Goal: Task Accomplishment & Management: Use online tool/utility

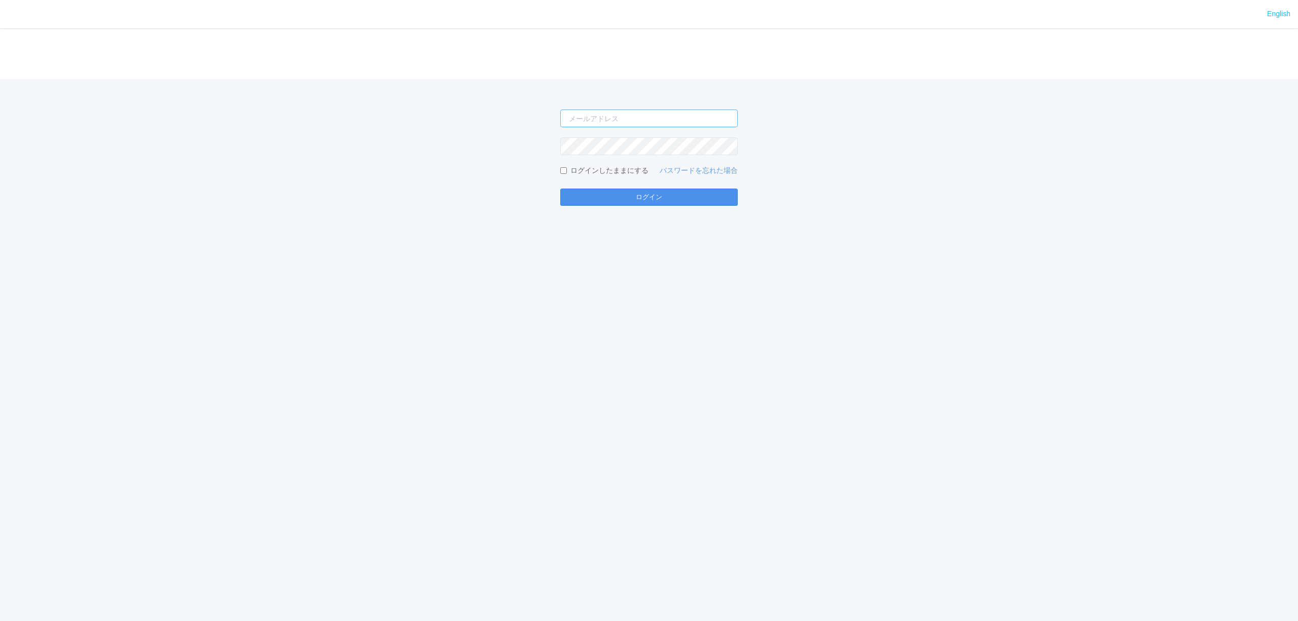
type input "[PERSON_NAME][EMAIL_ADDRESS][DOMAIN_NAME]"
click at [571, 201] on button "ログイン" at bounding box center [648, 197] width 177 height 17
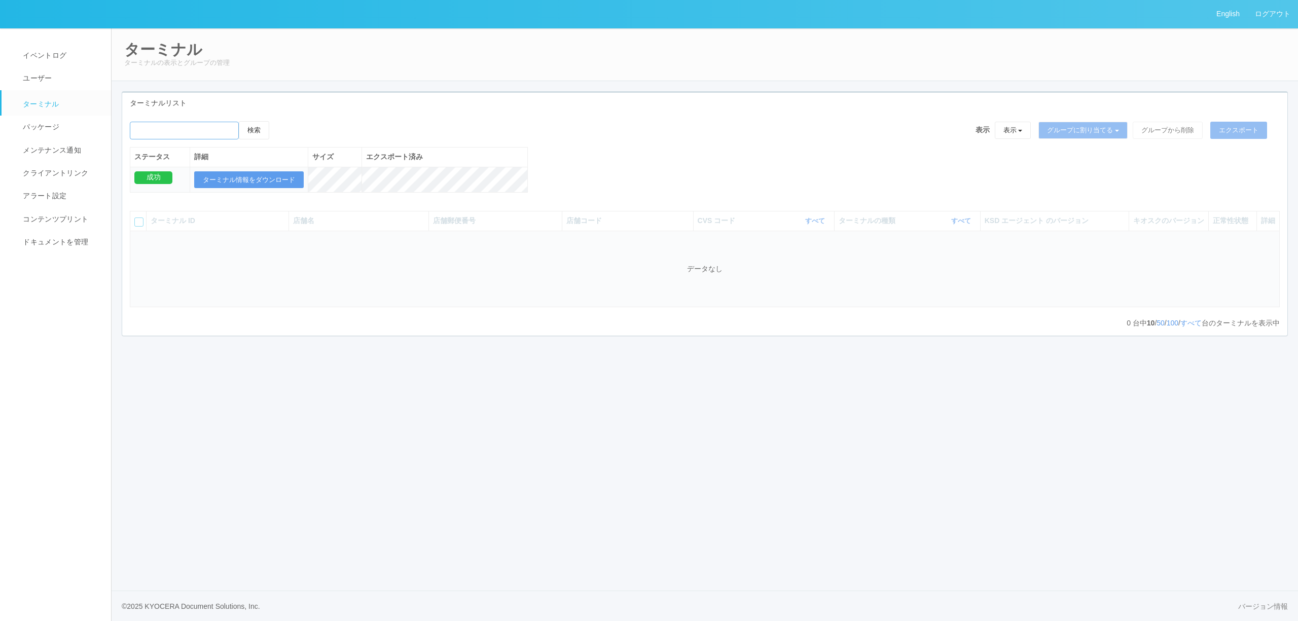
click at [181, 132] on input "emailSearch" at bounding box center [184, 131] width 109 height 18
type input "[GEOGRAPHIC_DATA]"
click at [239, 121] on button "検索" at bounding box center [254, 130] width 30 height 18
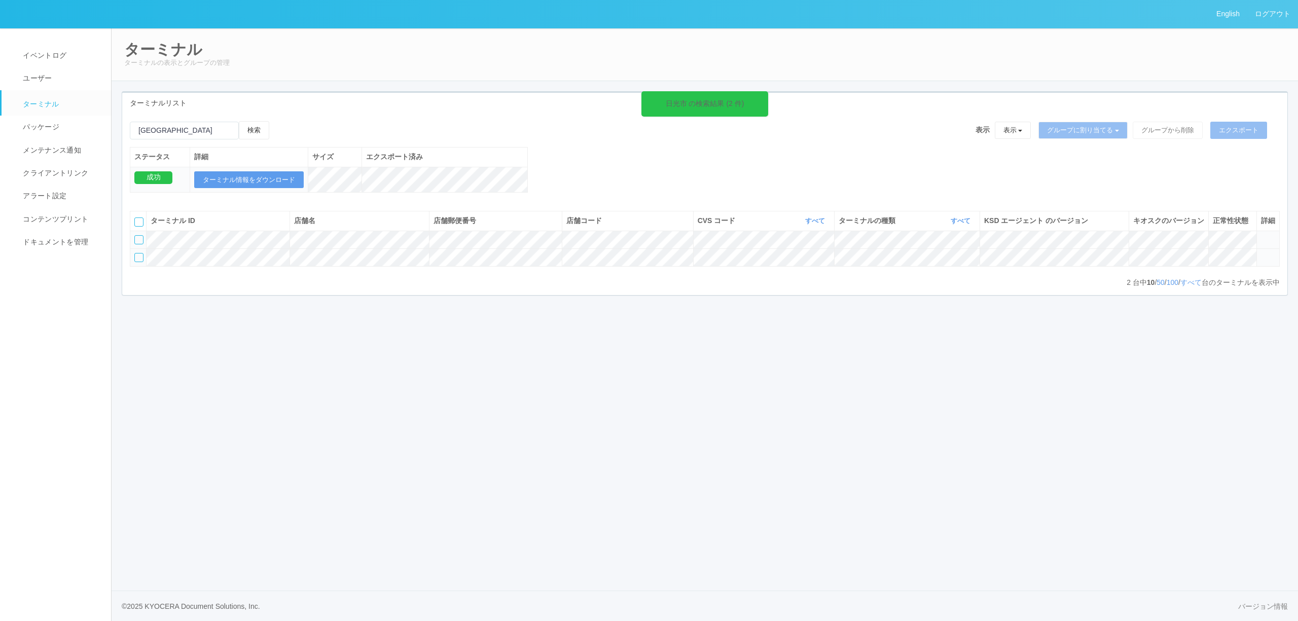
click at [1261, 253] on icon at bounding box center [1261, 253] width 0 height 0
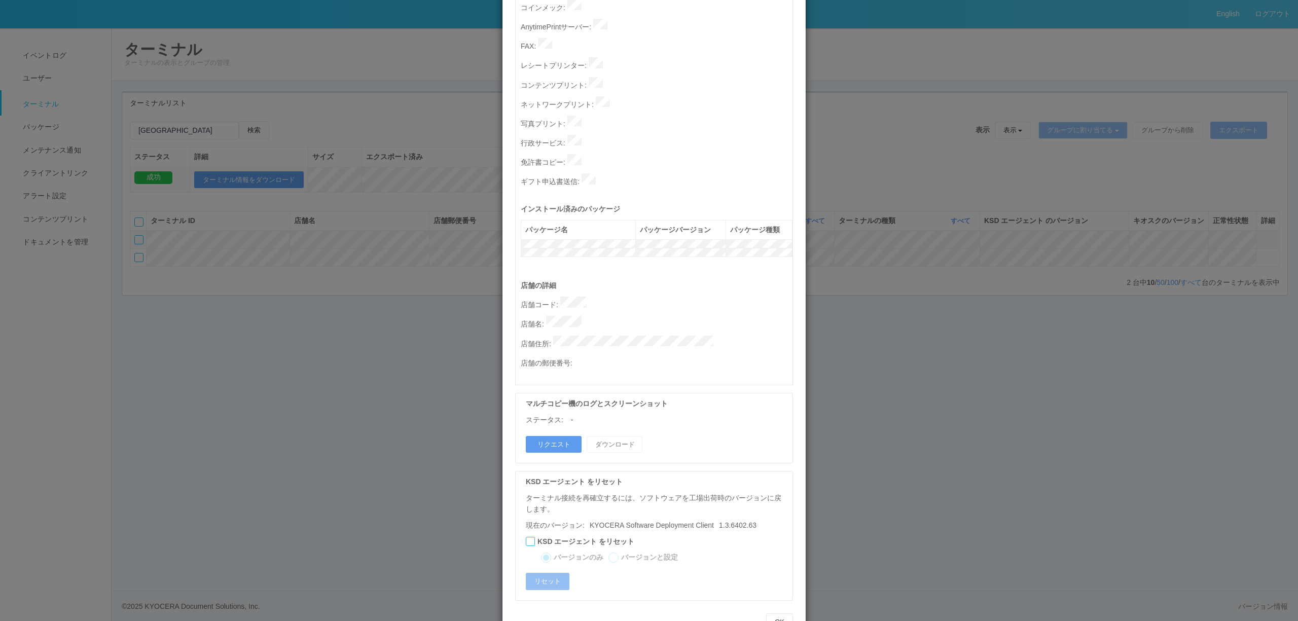
scroll to position [270, 0]
click at [548, 435] on button "リクエスト" at bounding box center [554, 443] width 56 height 17
click at [410, 400] on div "ターミナルの詳細 詳細 S.M.A.R.T 接続ステータス 最終接続日時 : [DATE] 08:19:04 AM マルチコピー機の詳細 モデル : シリアル…" at bounding box center [649, 310] width 1298 height 621
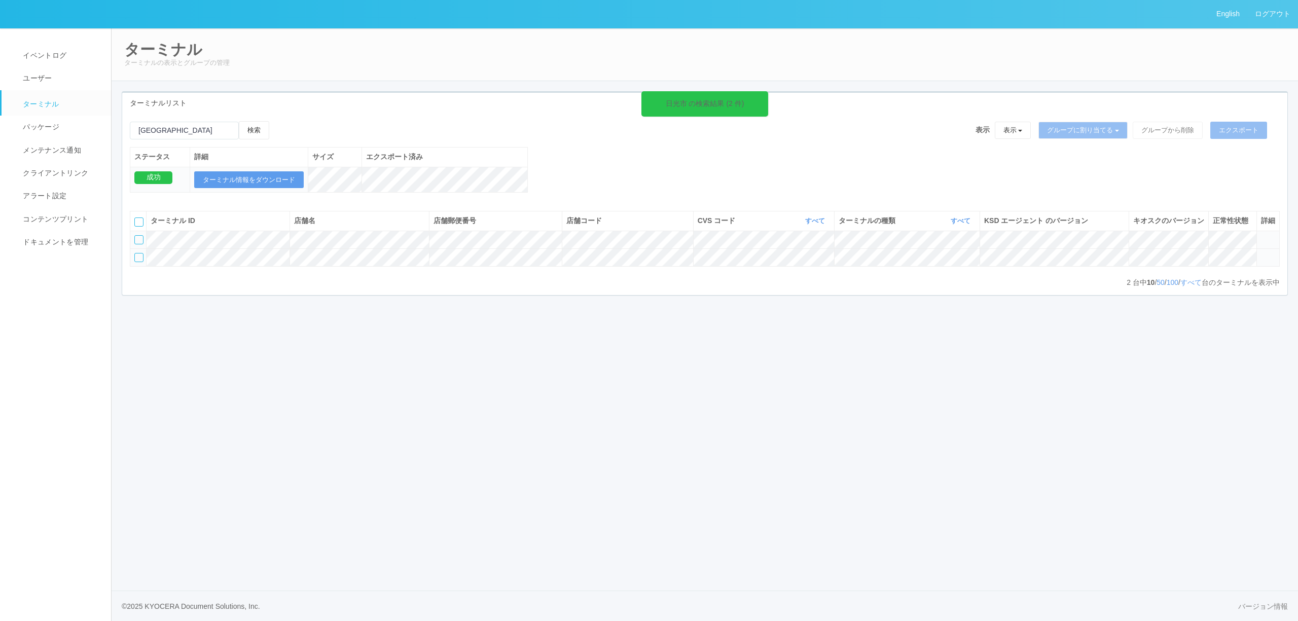
click at [1261, 253] on icon at bounding box center [1261, 253] width 0 height 0
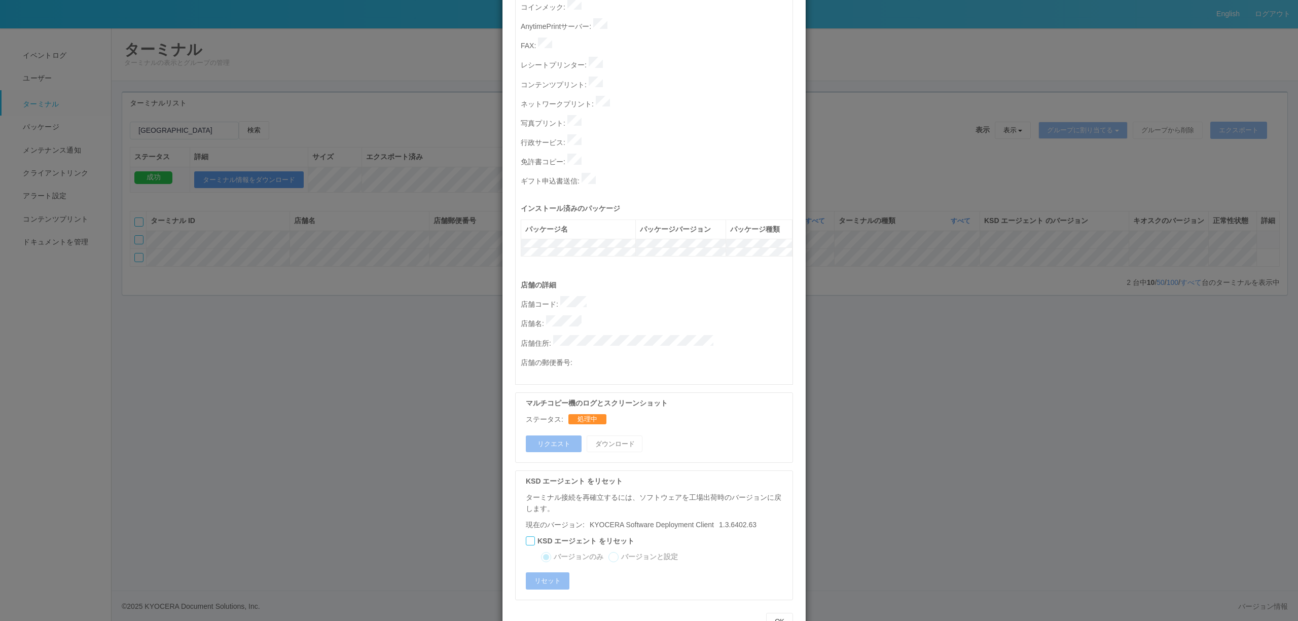
click at [905, 368] on div "ターミナルの詳細 詳細 S.M.A.R.T 接続ステータス 最終接続日時 : [DATE] 08:19:04 AM マルチコピー機の詳細 モデル : シリアル…" at bounding box center [649, 310] width 1298 height 621
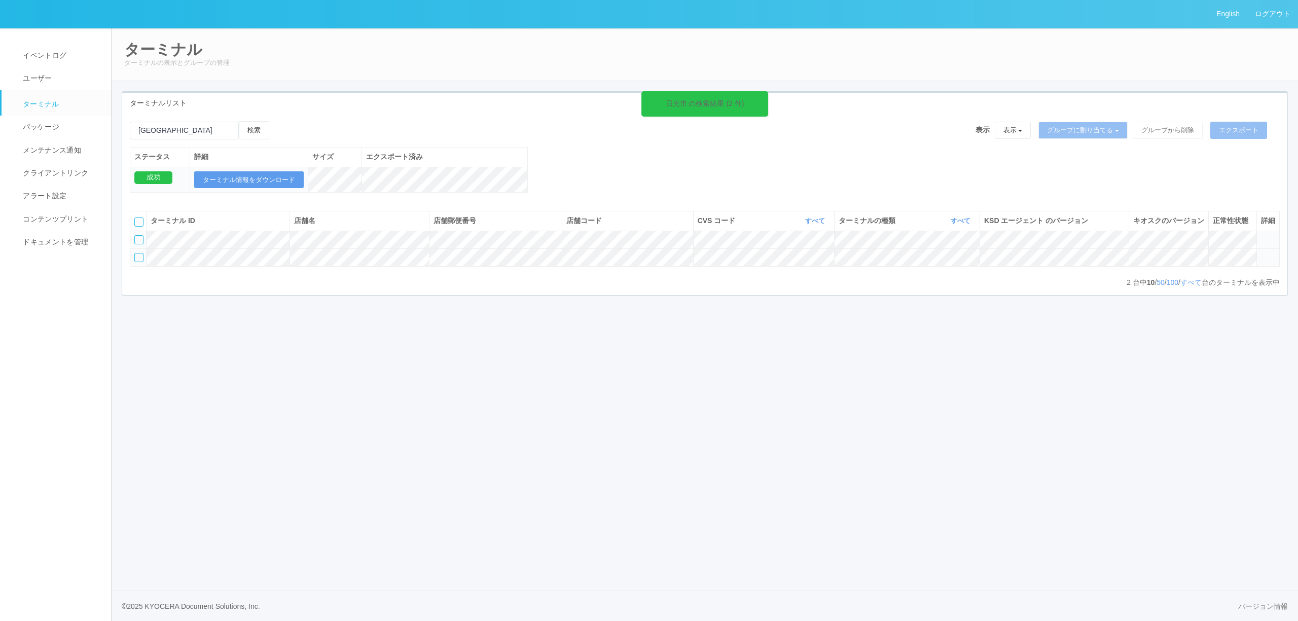
click at [1261, 253] on icon at bounding box center [1261, 253] width 0 height 0
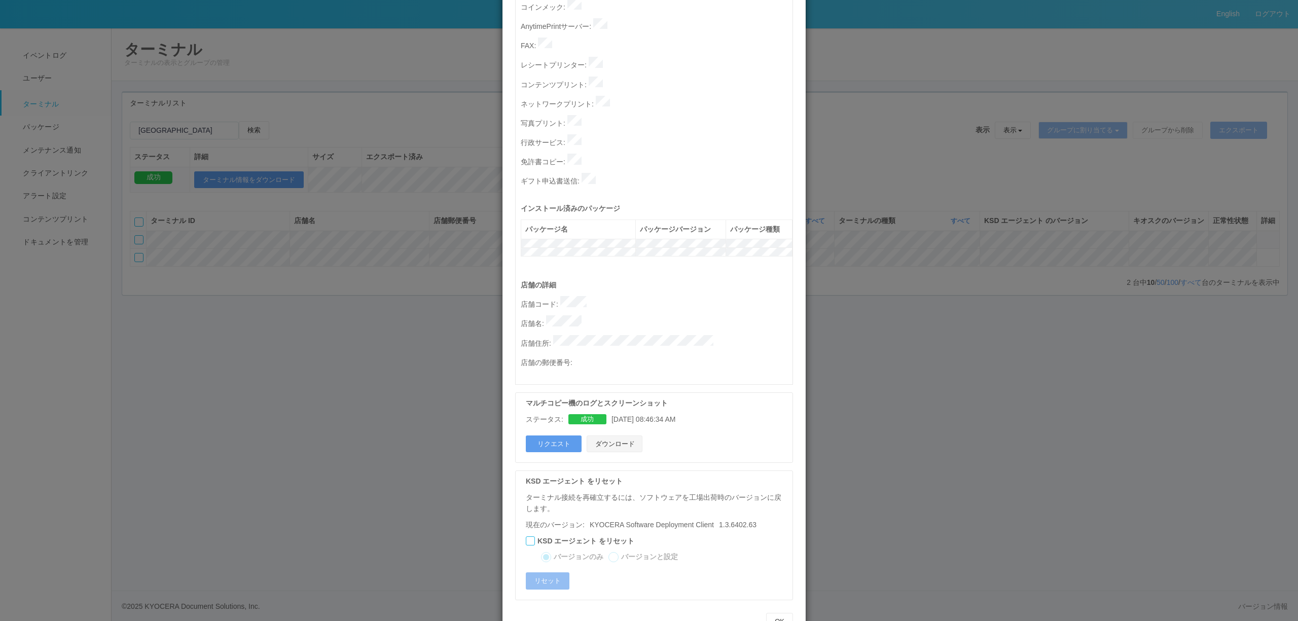
click at [619, 435] on button "ダウンロード" at bounding box center [615, 443] width 56 height 17
